Goal: Communication & Community: Answer question/provide support

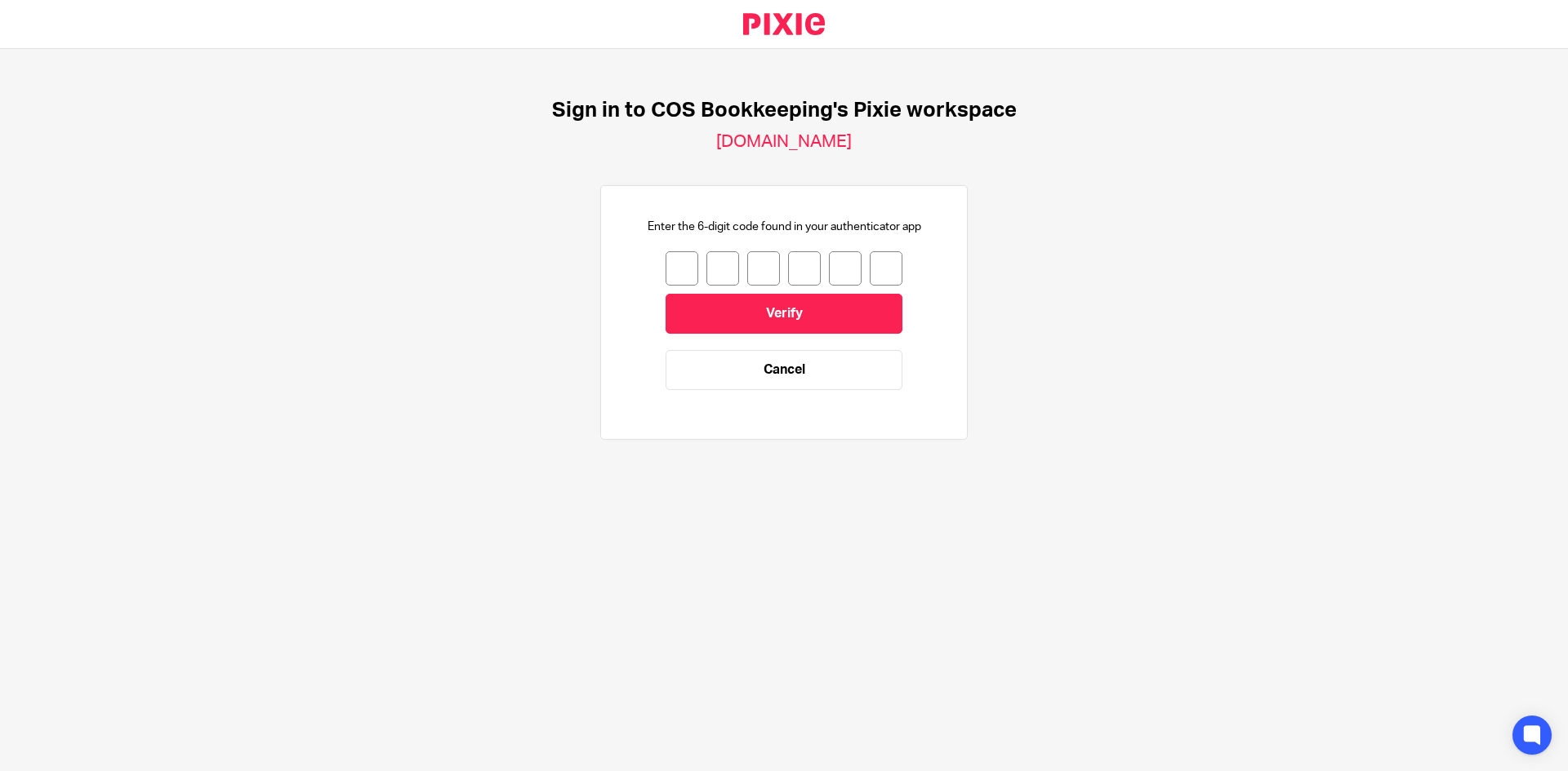
click at [667, 270] on input "number" at bounding box center [682, 269] width 33 height 34
type input "4"
type input "0"
type input "7"
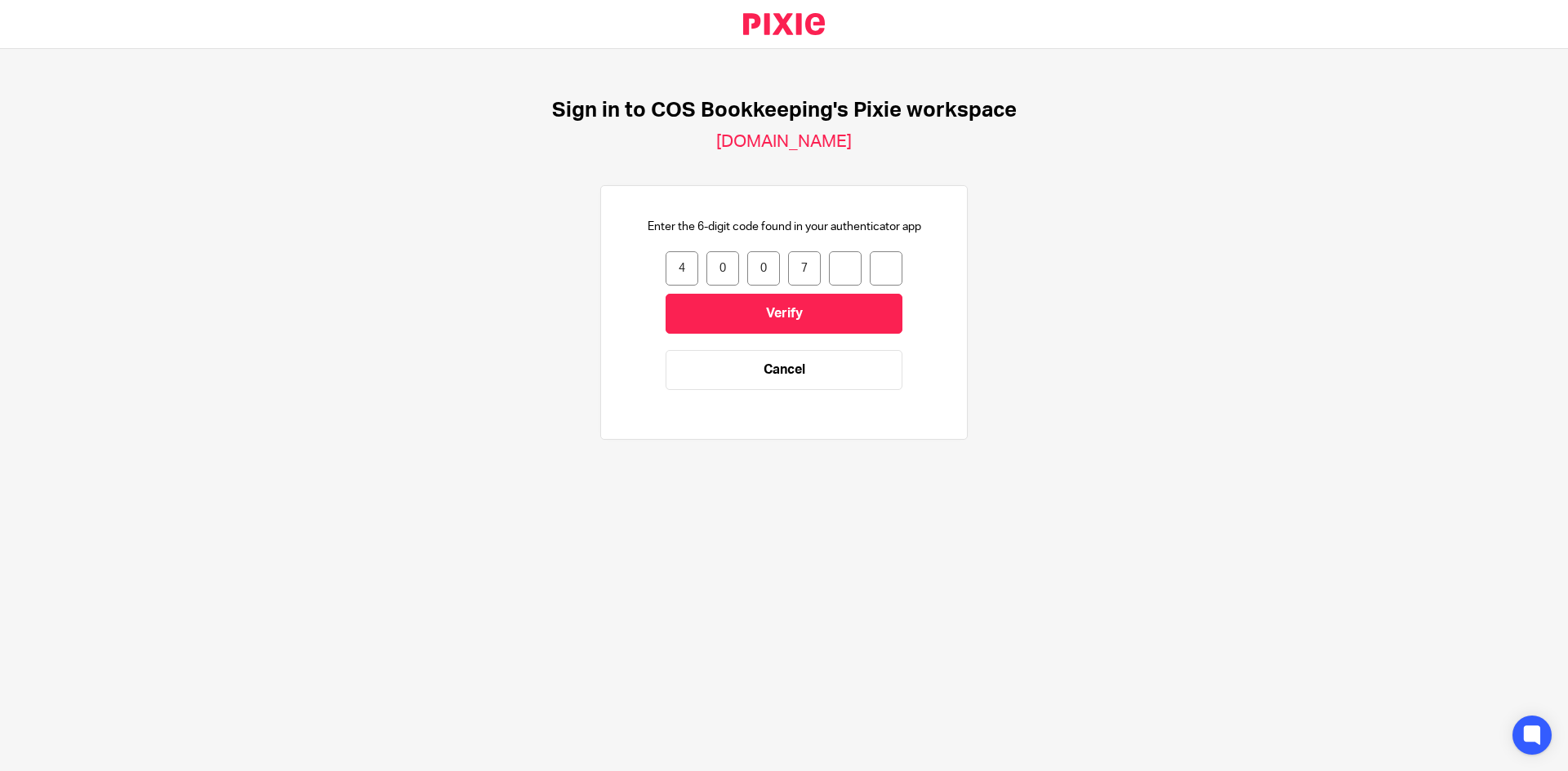
type input "6"
type input "4"
click at [753, 316] on input "Verify" at bounding box center [784, 313] width 237 height 40
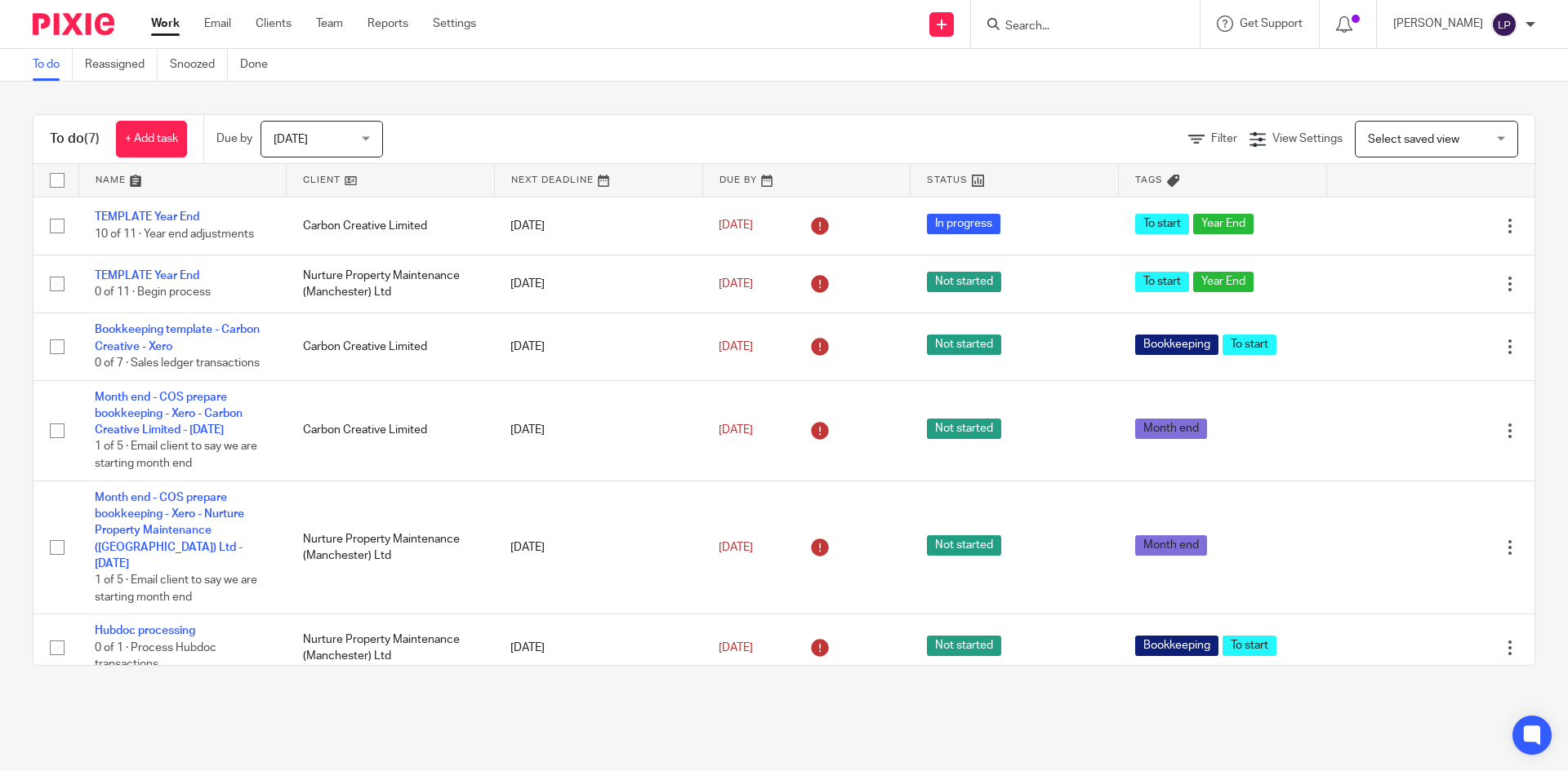
click at [371, 143] on div "Today Today" at bounding box center [321, 138] width 122 height 37
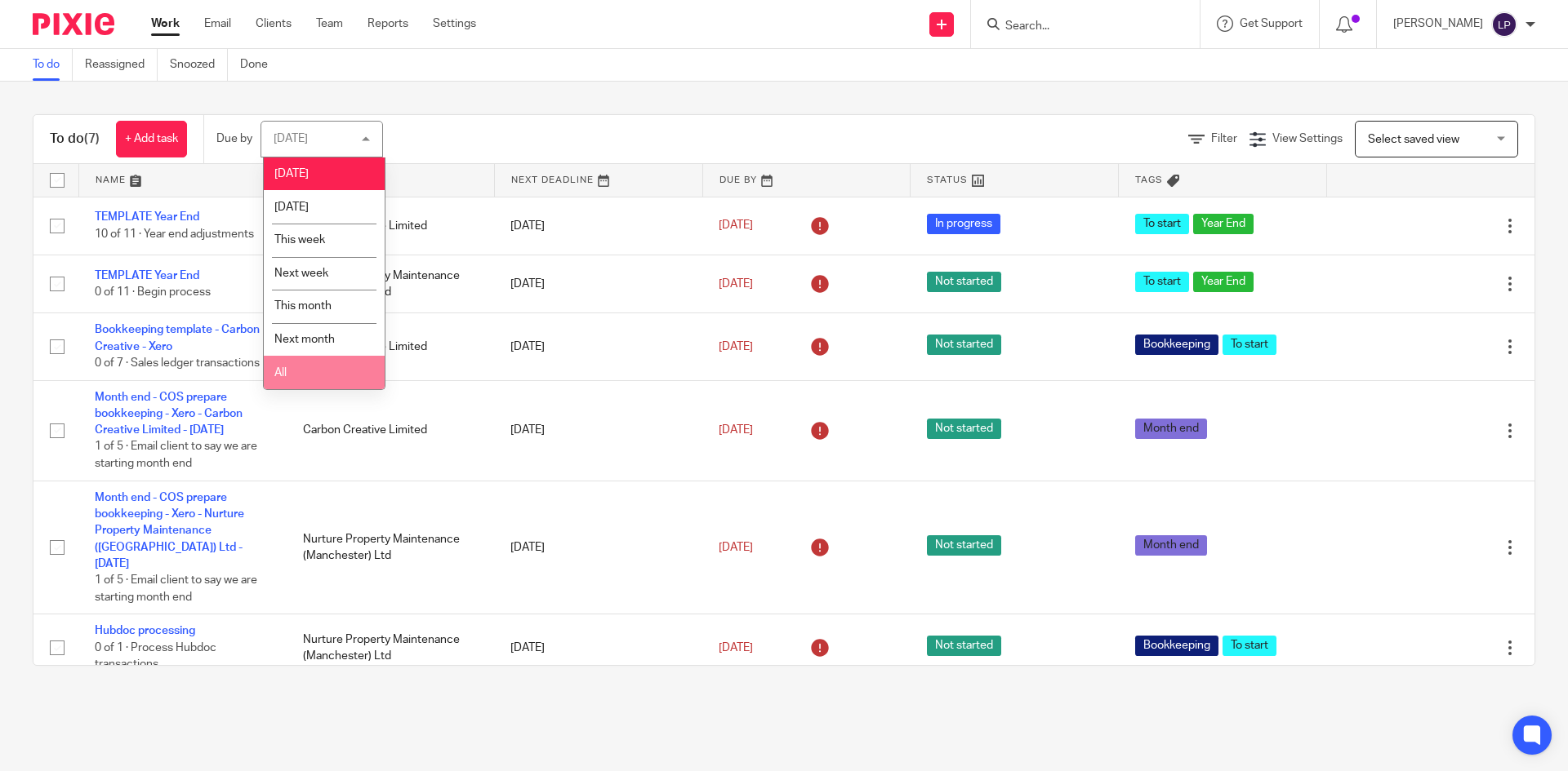
click at [296, 370] on li "All" at bounding box center [323, 373] width 120 height 34
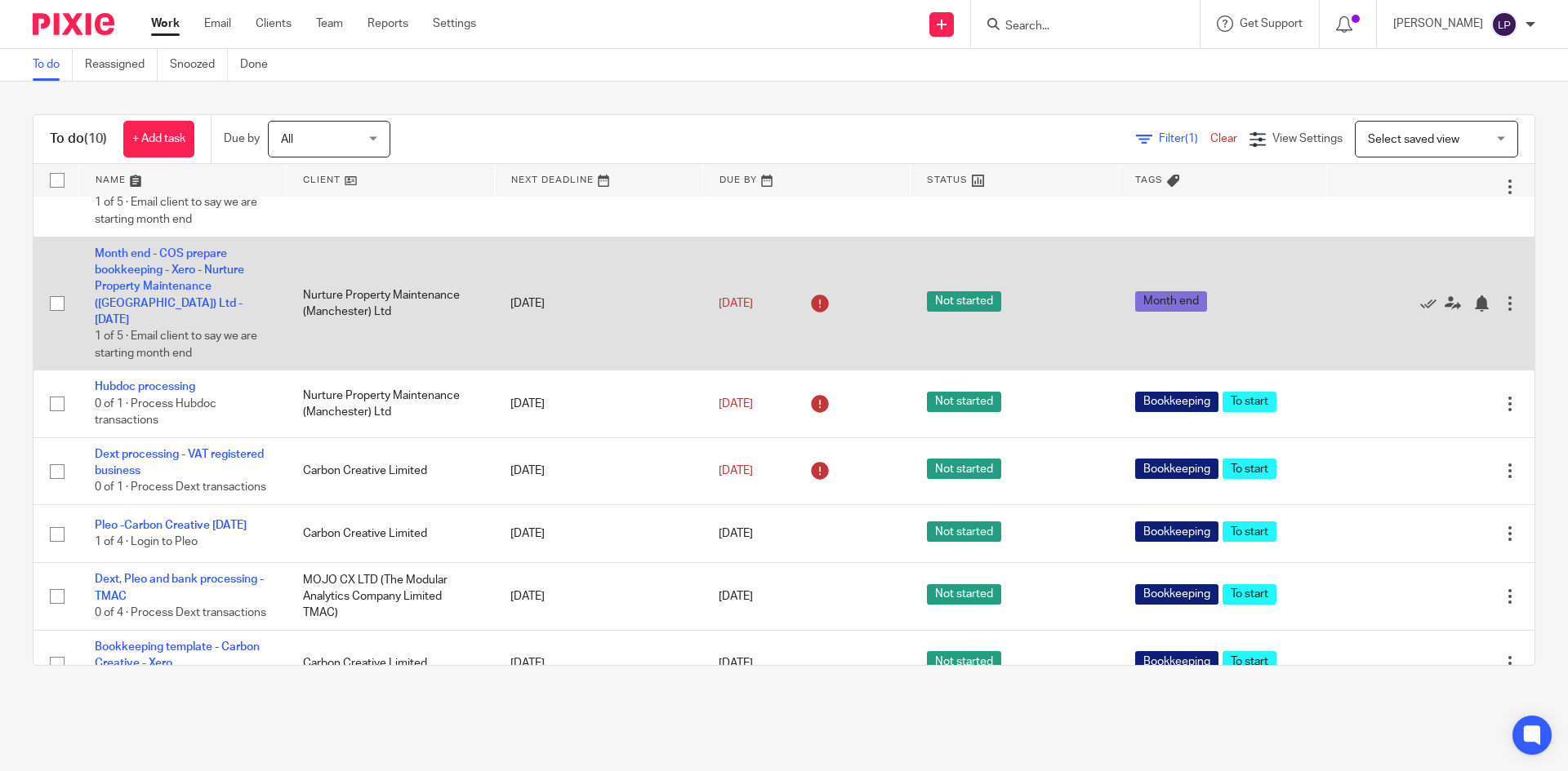
scroll to position [245, 0]
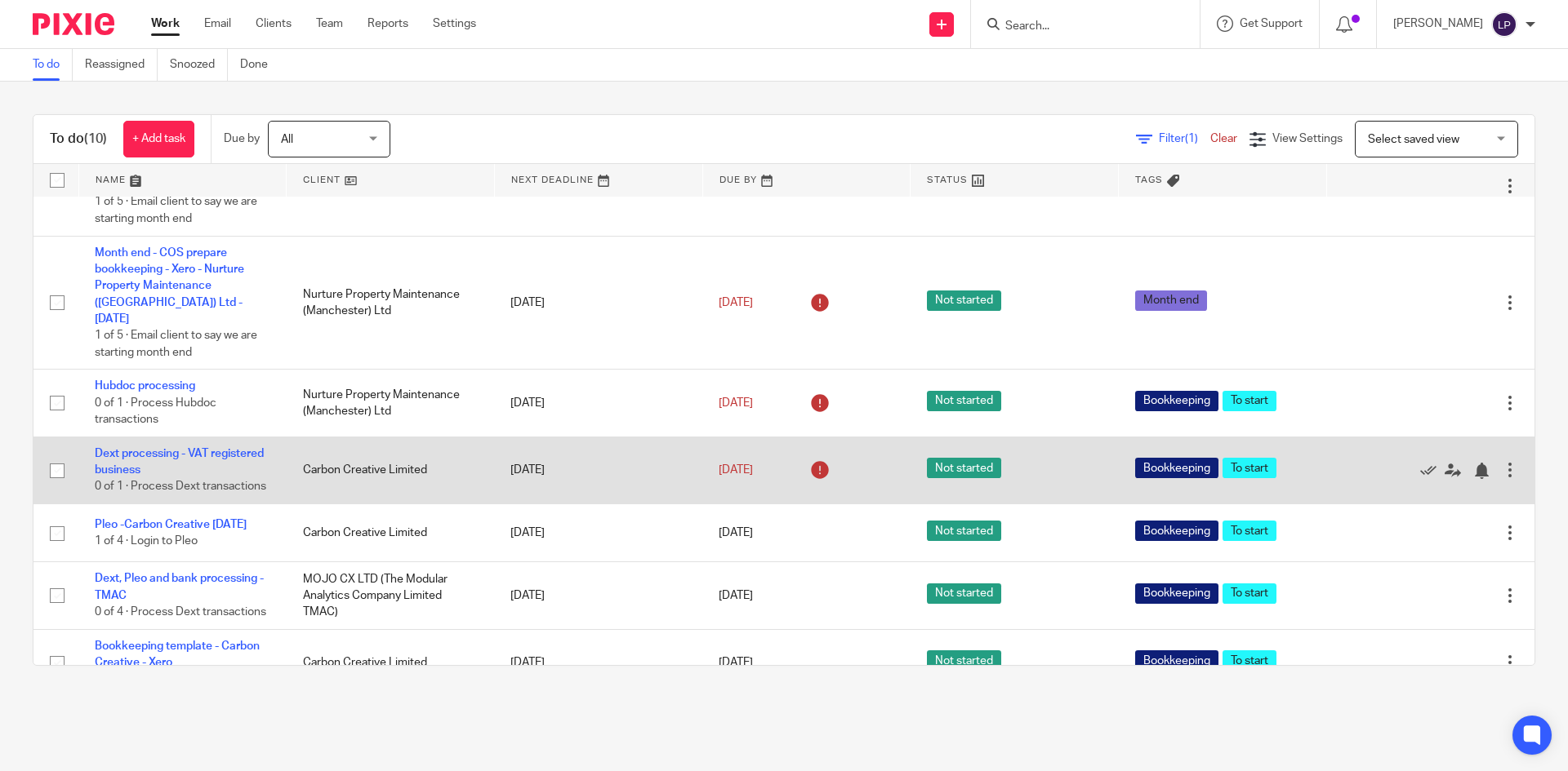
drag, startPoint x: 1390, startPoint y: 464, endPoint x: 1363, endPoint y: 462, distance: 27.1
click at [1420, 464] on icon at bounding box center [1428, 471] width 16 height 16
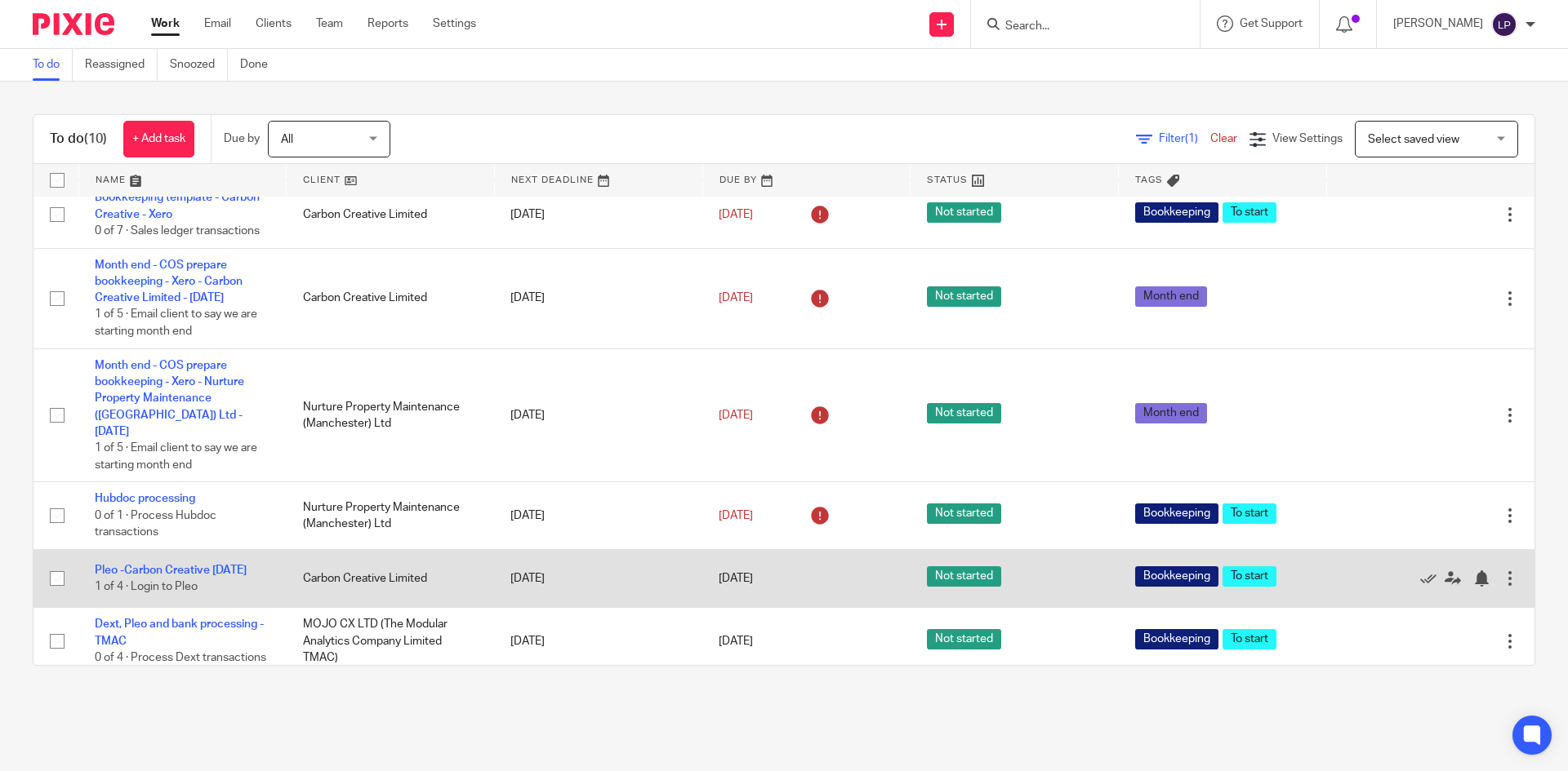
scroll to position [0, 0]
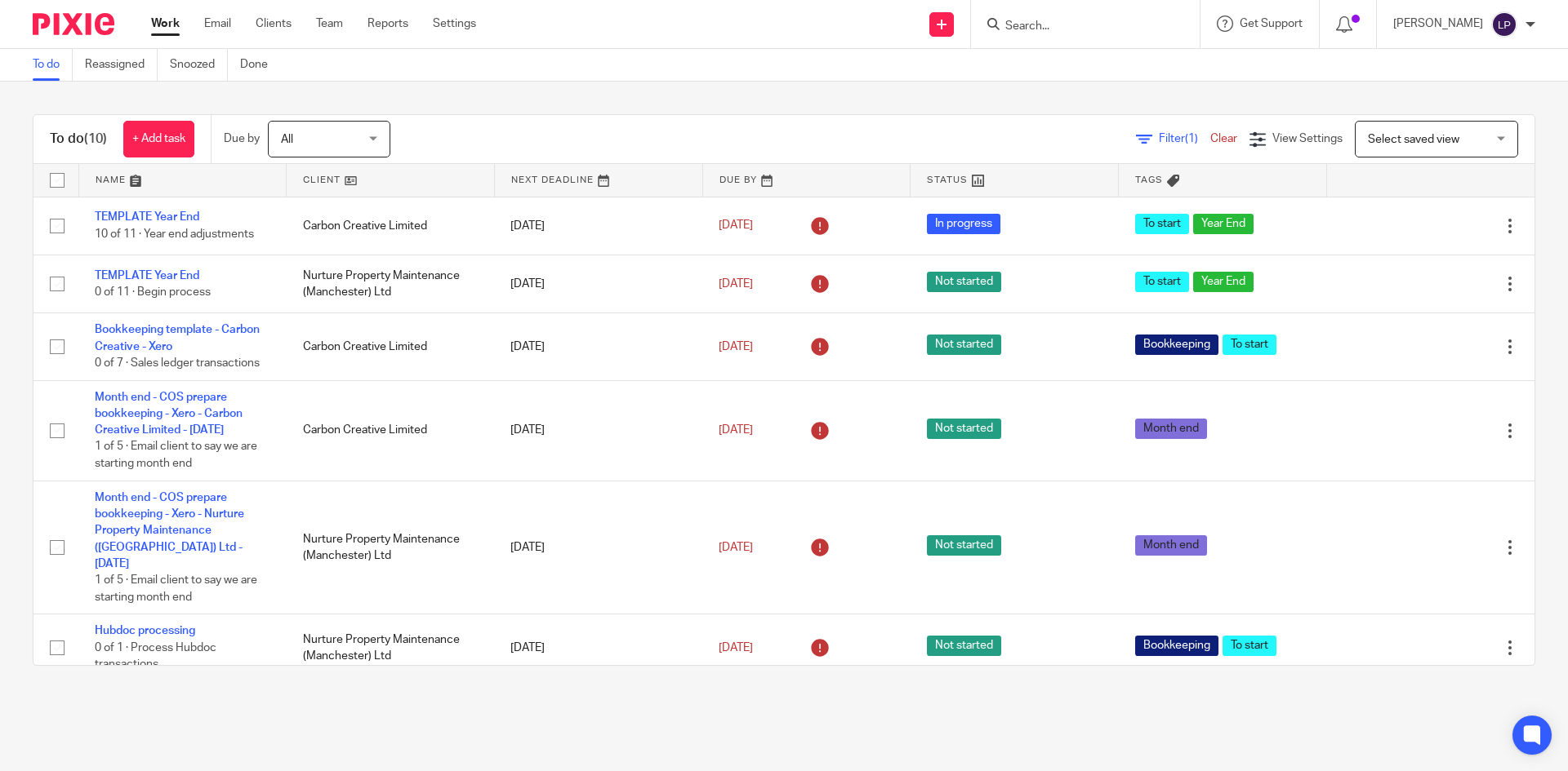
click at [221, 25] on link "Email" at bounding box center [217, 24] width 27 height 16
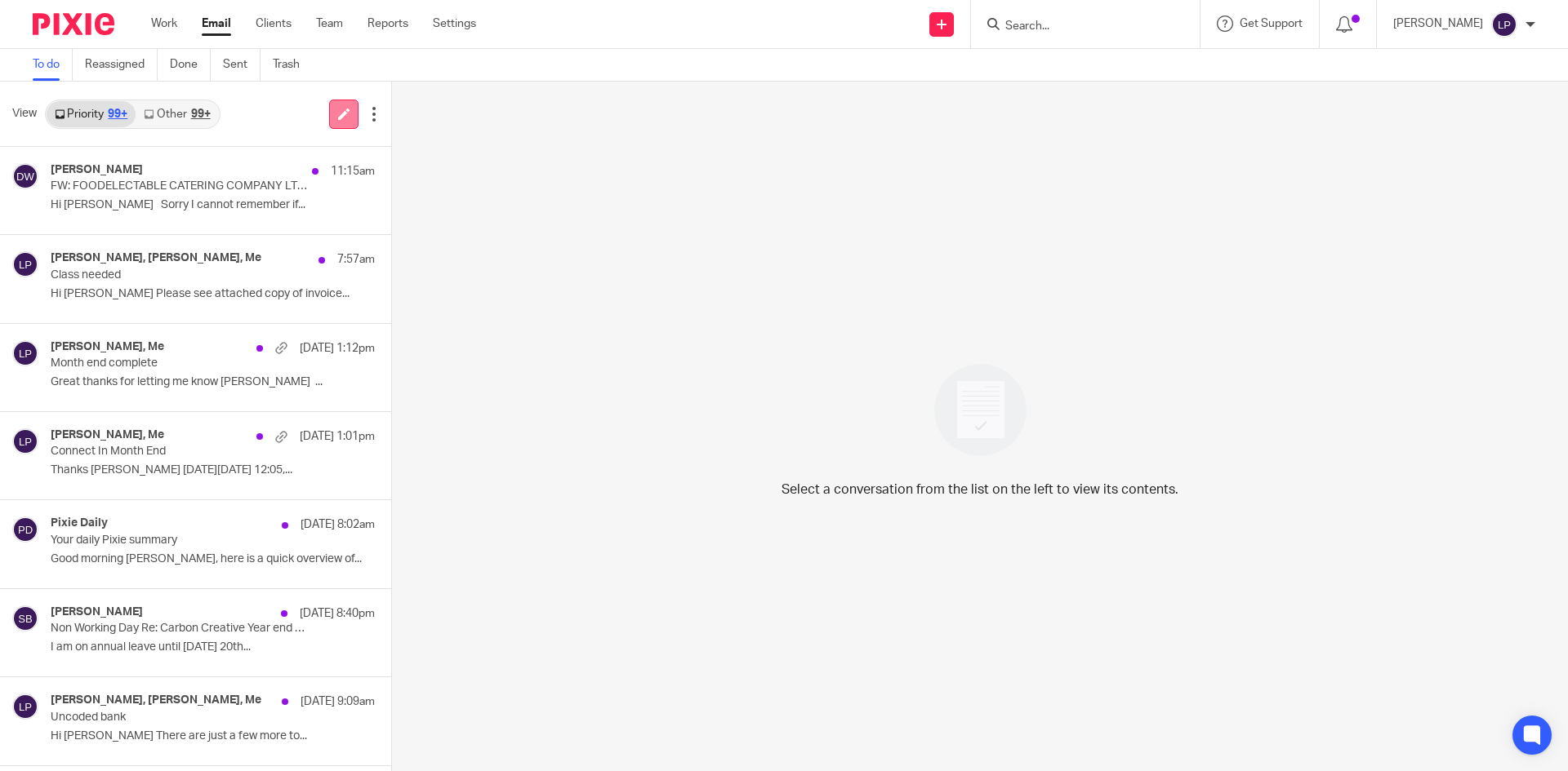
click at [343, 114] on icon at bounding box center [344, 113] width 12 height 12
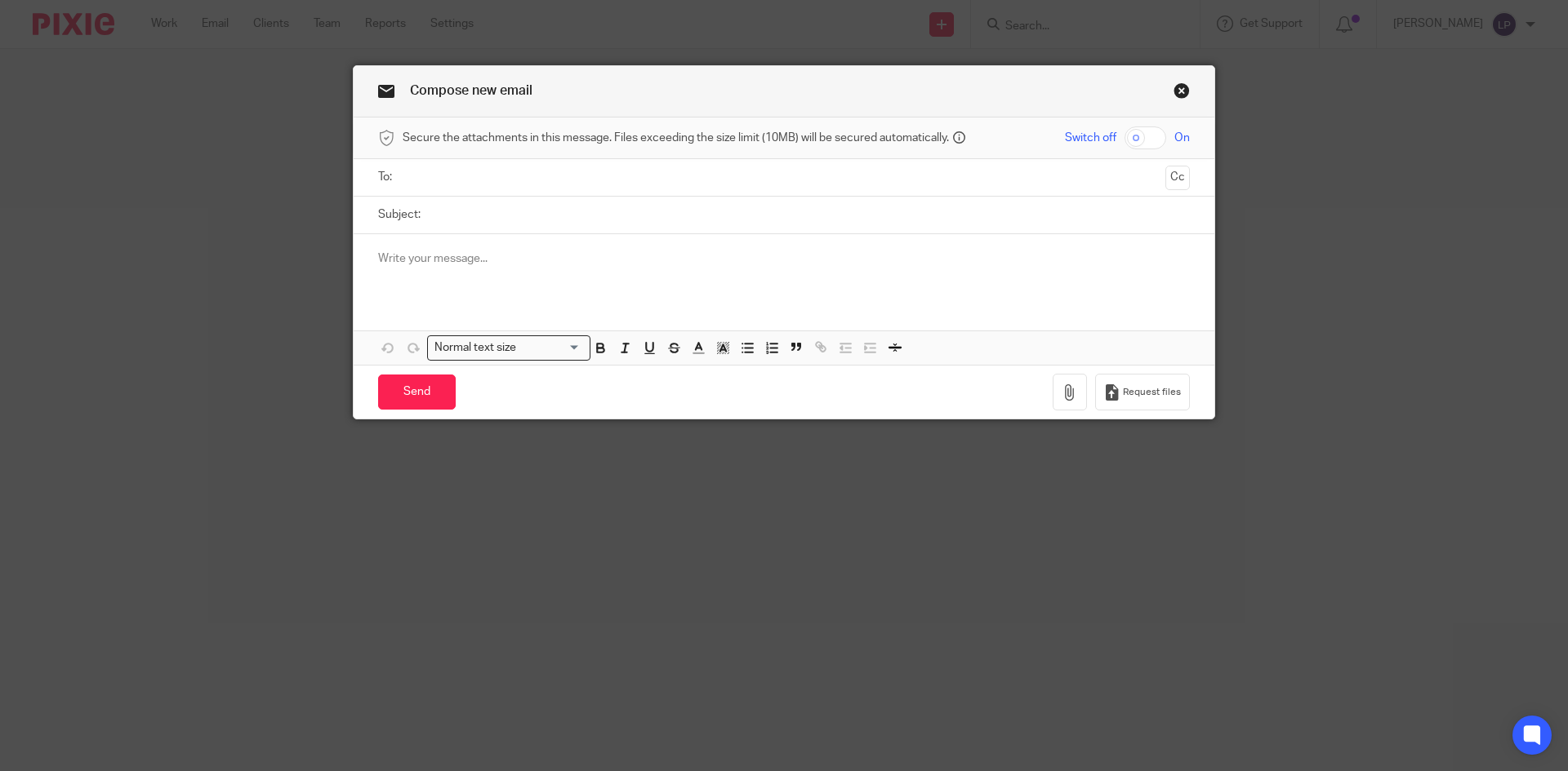
click at [421, 172] on input "text" at bounding box center [783, 177] width 750 height 19
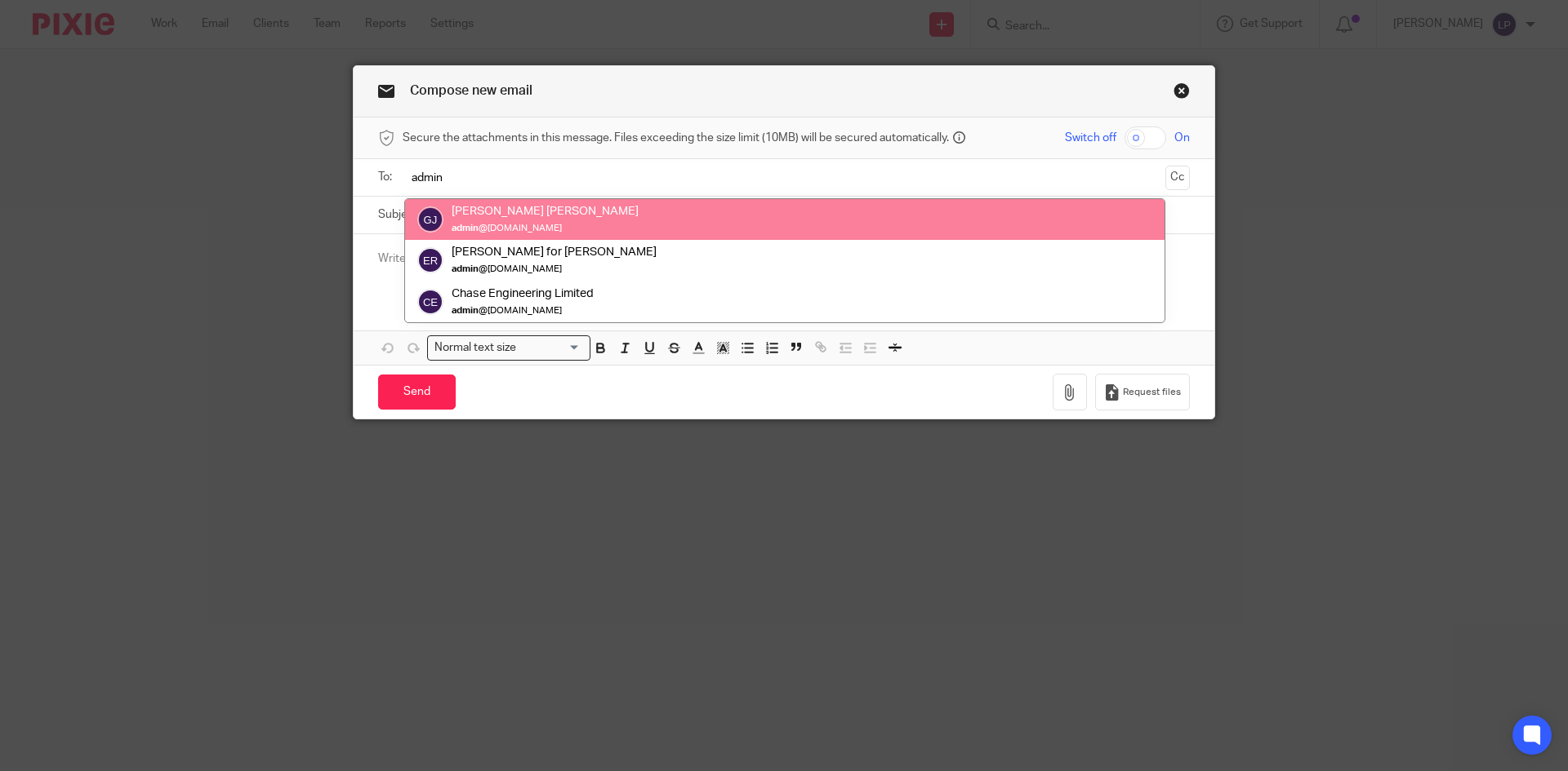
type input "admin"
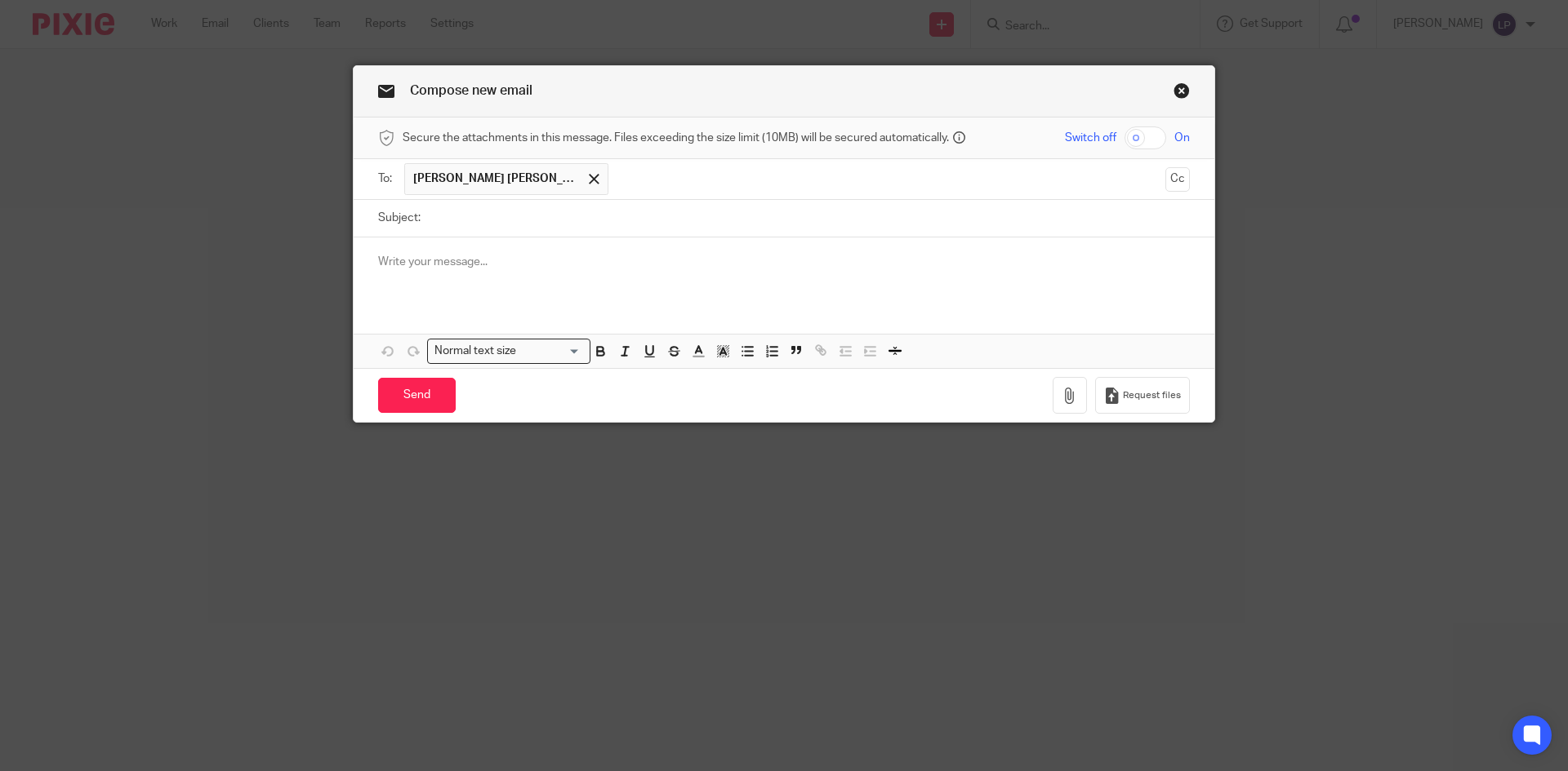
click at [432, 225] on input "Subject:" at bounding box center [809, 218] width 761 height 37
type input "Uncoded bank"
click at [398, 261] on p at bounding box center [784, 262] width 812 height 16
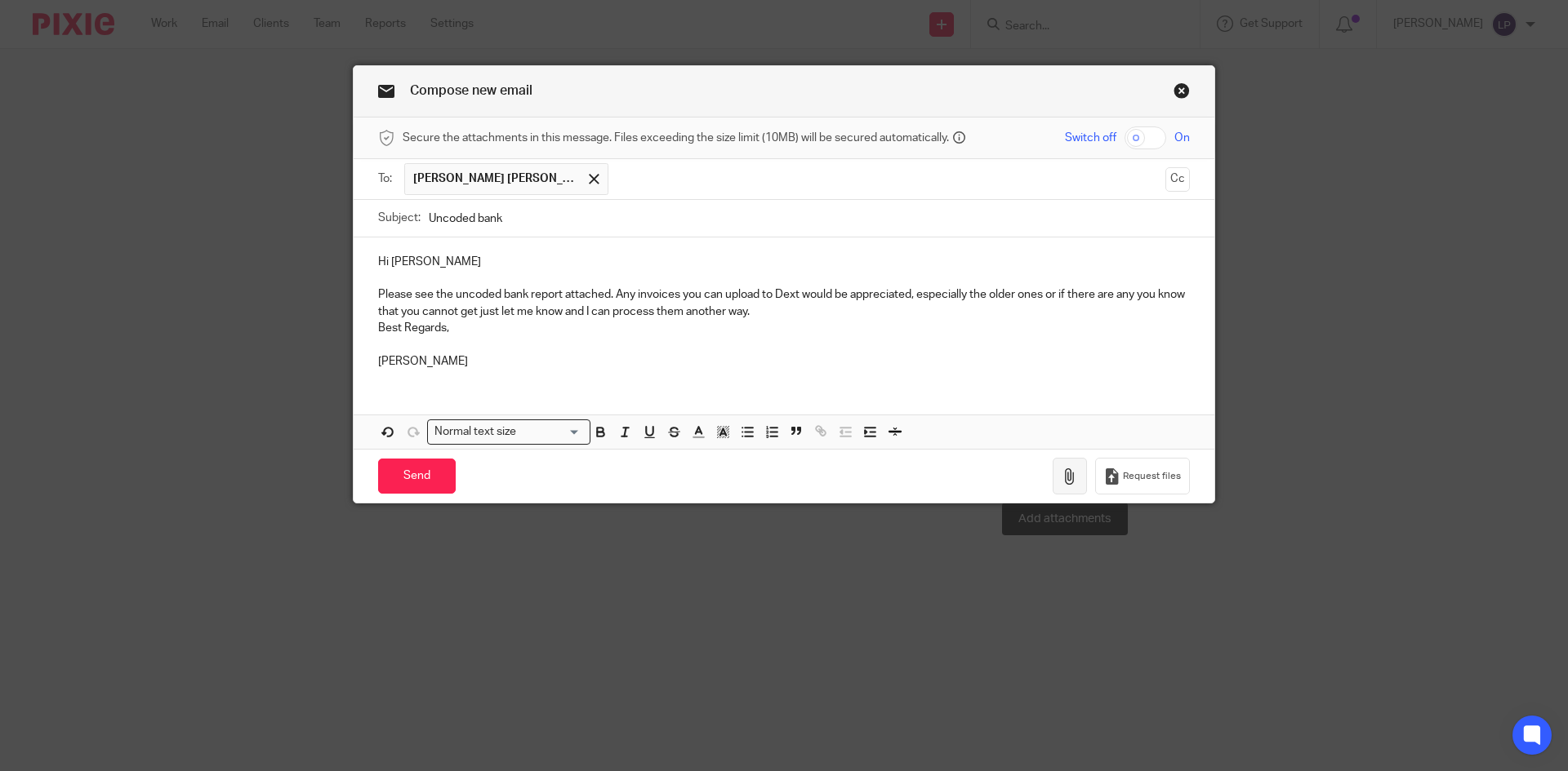
click at [1064, 479] on icon "button" at bounding box center [1070, 477] width 16 height 16
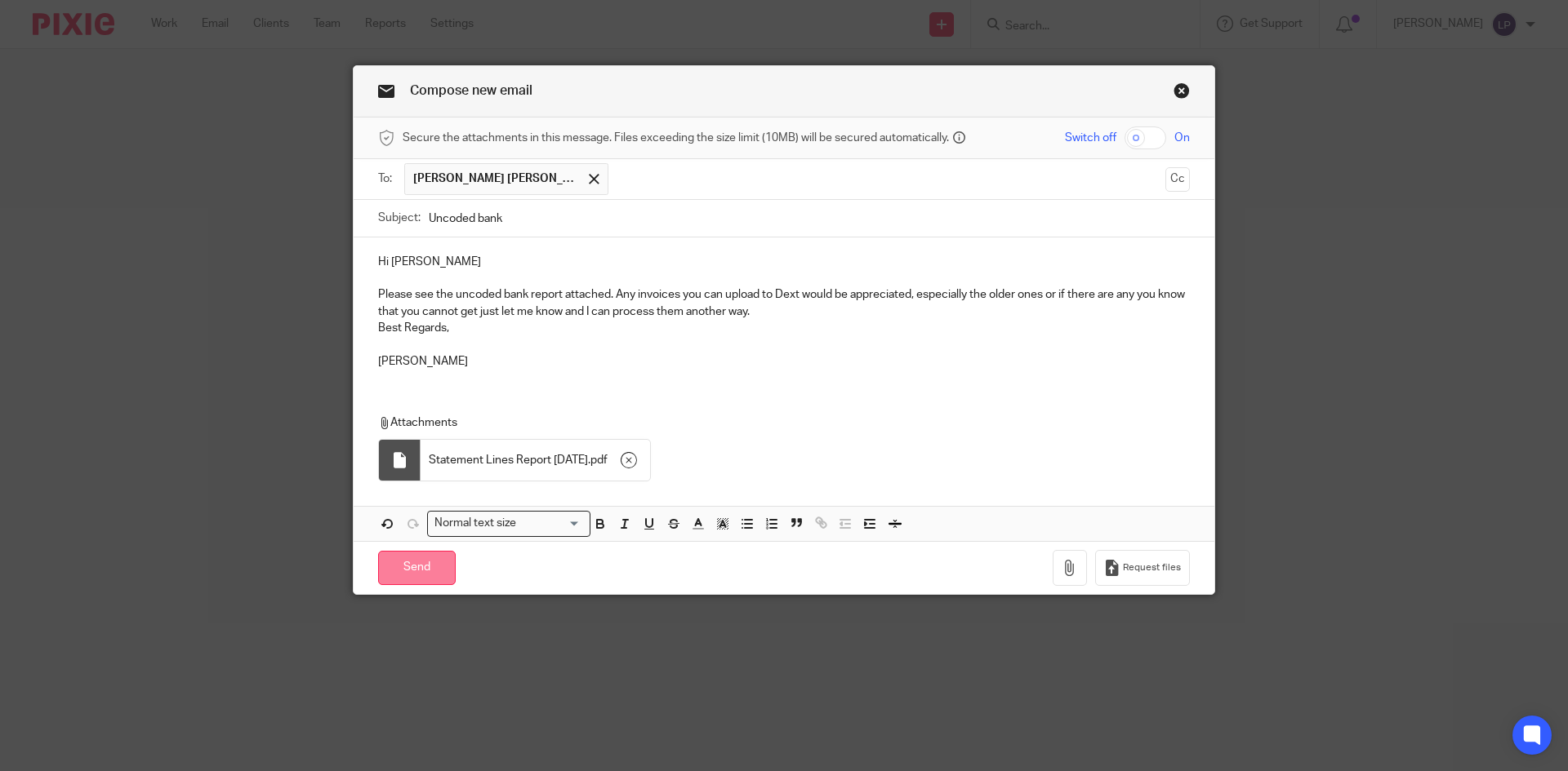
click at [431, 570] on input "Send" at bounding box center [417, 568] width 78 height 35
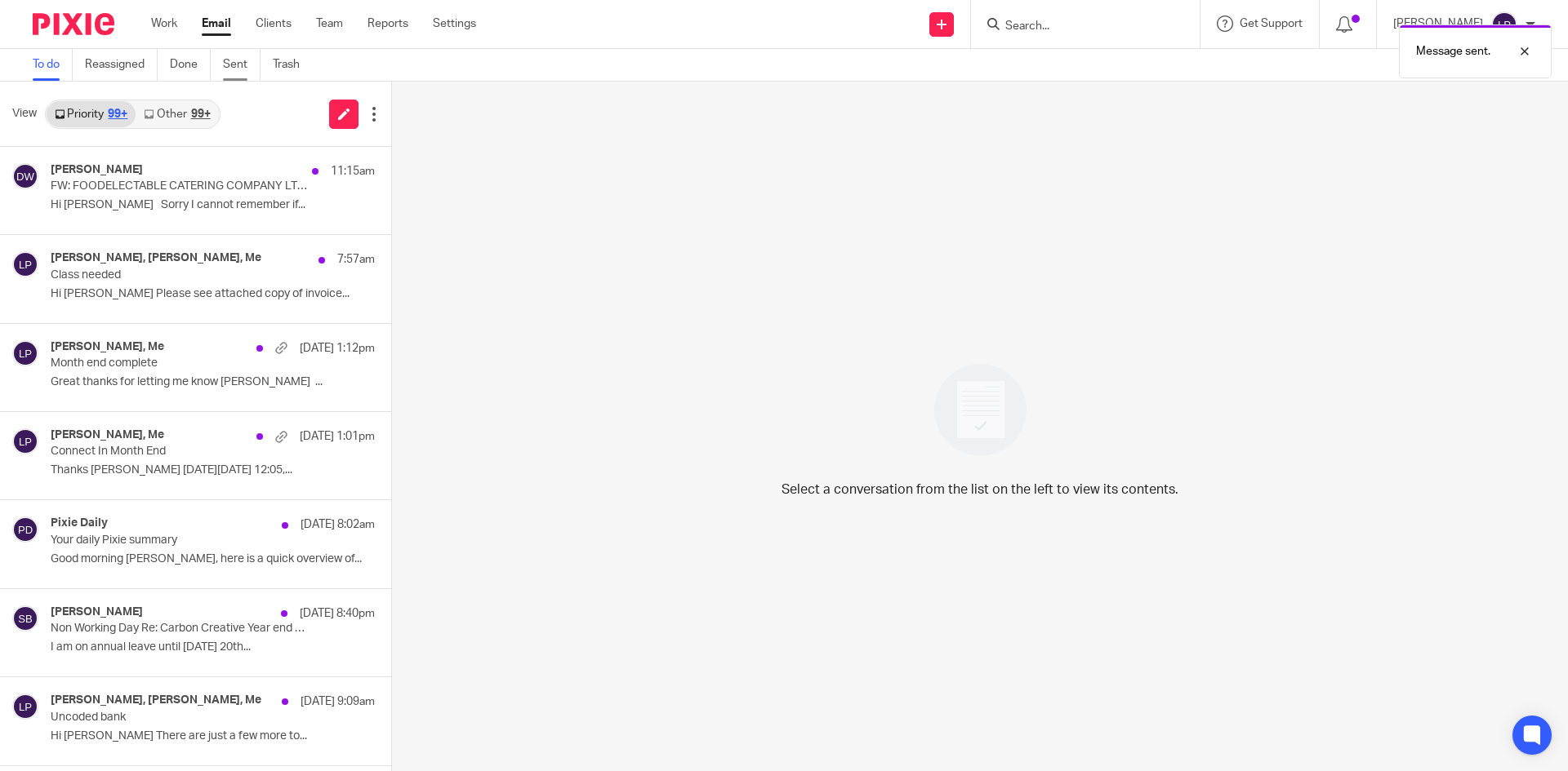
click at [237, 65] on link "Sent" at bounding box center [242, 65] width 38 height 32
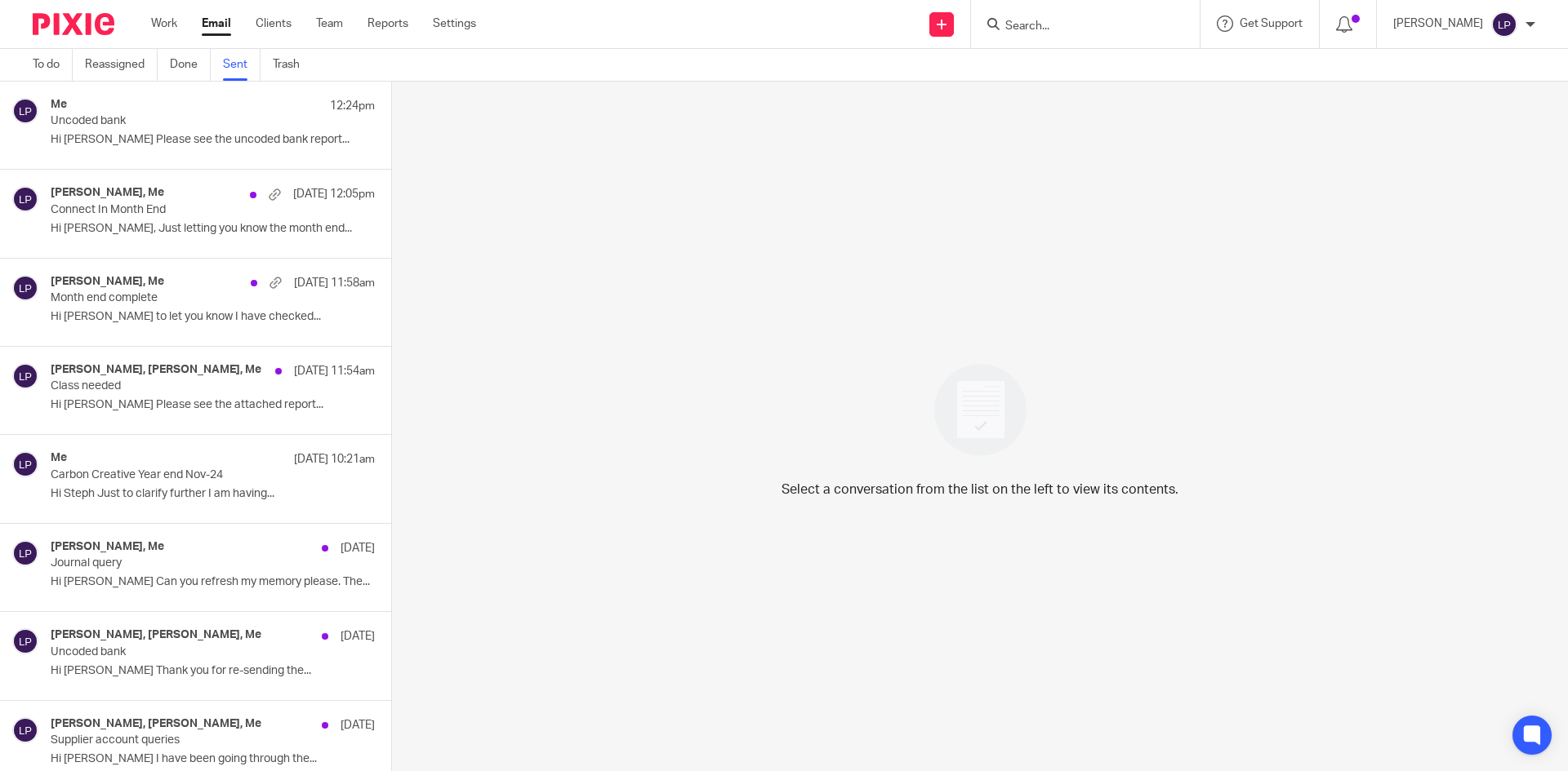
click at [225, 28] on link "Email" at bounding box center [217, 24] width 30 height 16
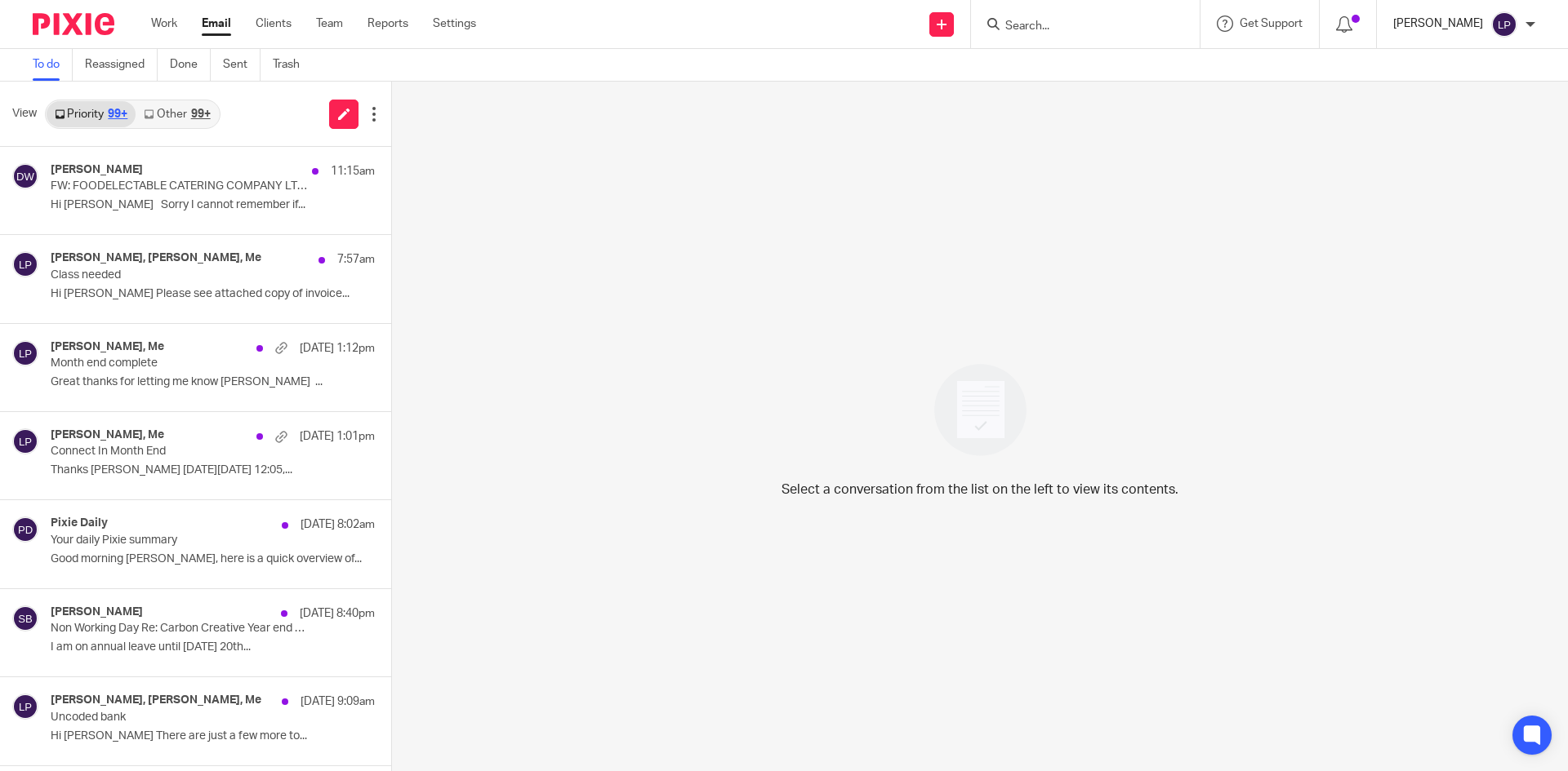
click at [1463, 29] on p "[PERSON_NAME]" at bounding box center [1438, 24] width 90 height 16
click at [1451, 116] on span "Logout" at bounding box center [1459, 112] width 37 height 11
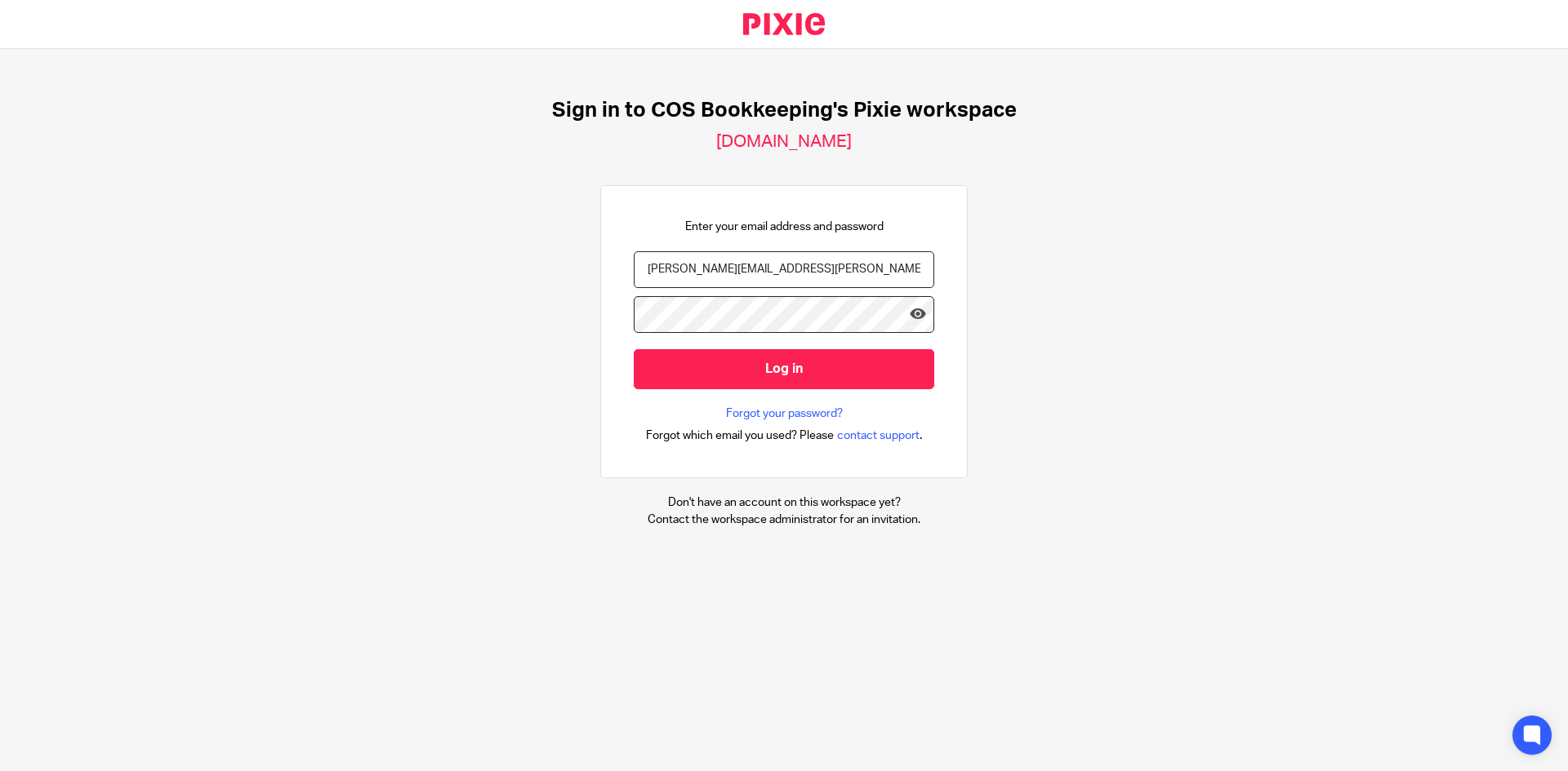
click at [756, 281] on input "[PERSON_NAME][EMAIL_ADDRESS][PERSON_NAME][DOMAIN_NAME]" at bounding box center [784, 270] width 300 height 37
type input "[EMAIL_ADDRESS][DOMAIN_NAME]"
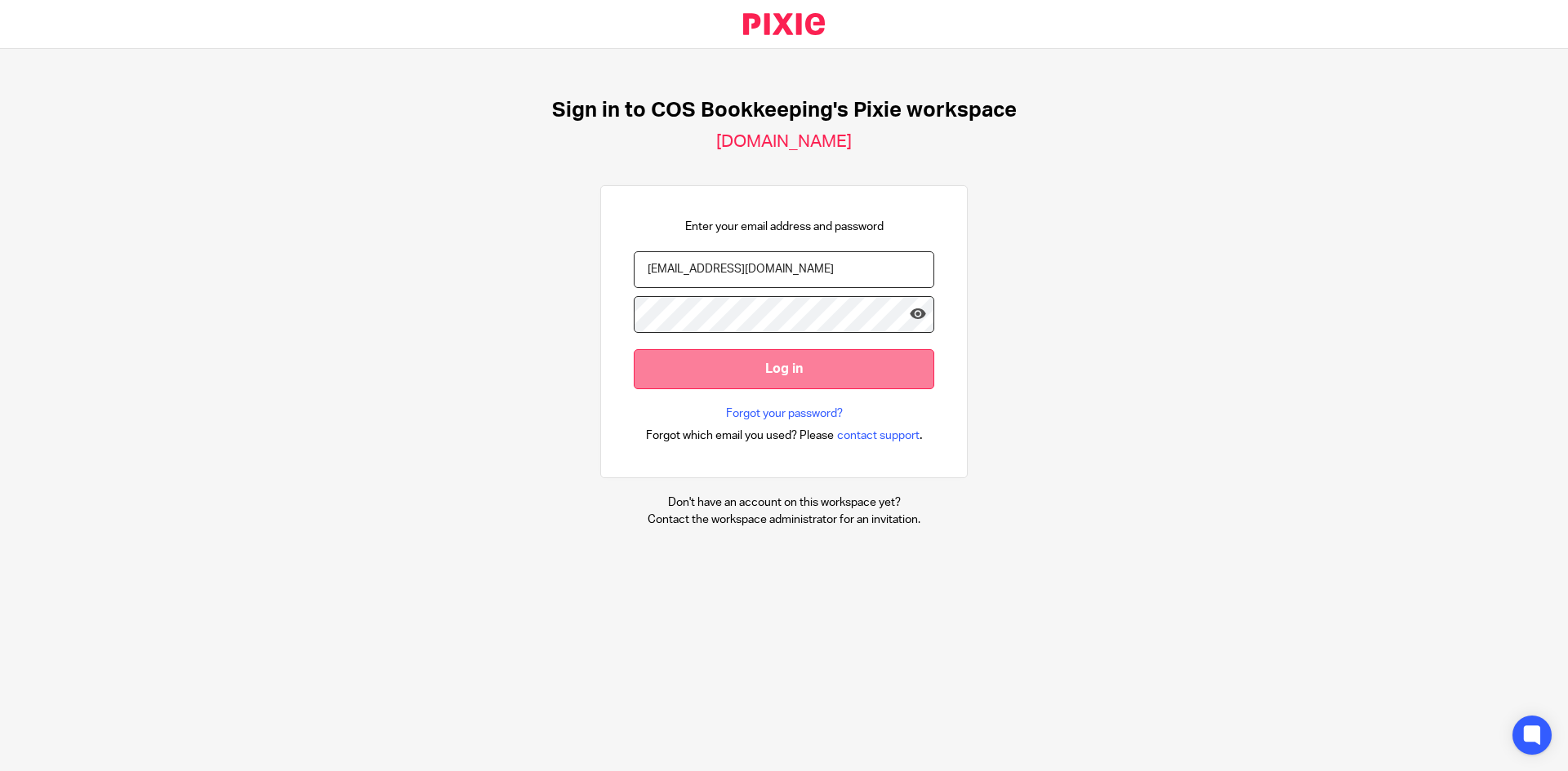
click at [730, 371] on input "Log in" at bounding box center [784, 369] width 300 height 40
